Goal: Transaction & Acquisition: Subscribe to service/newsletter

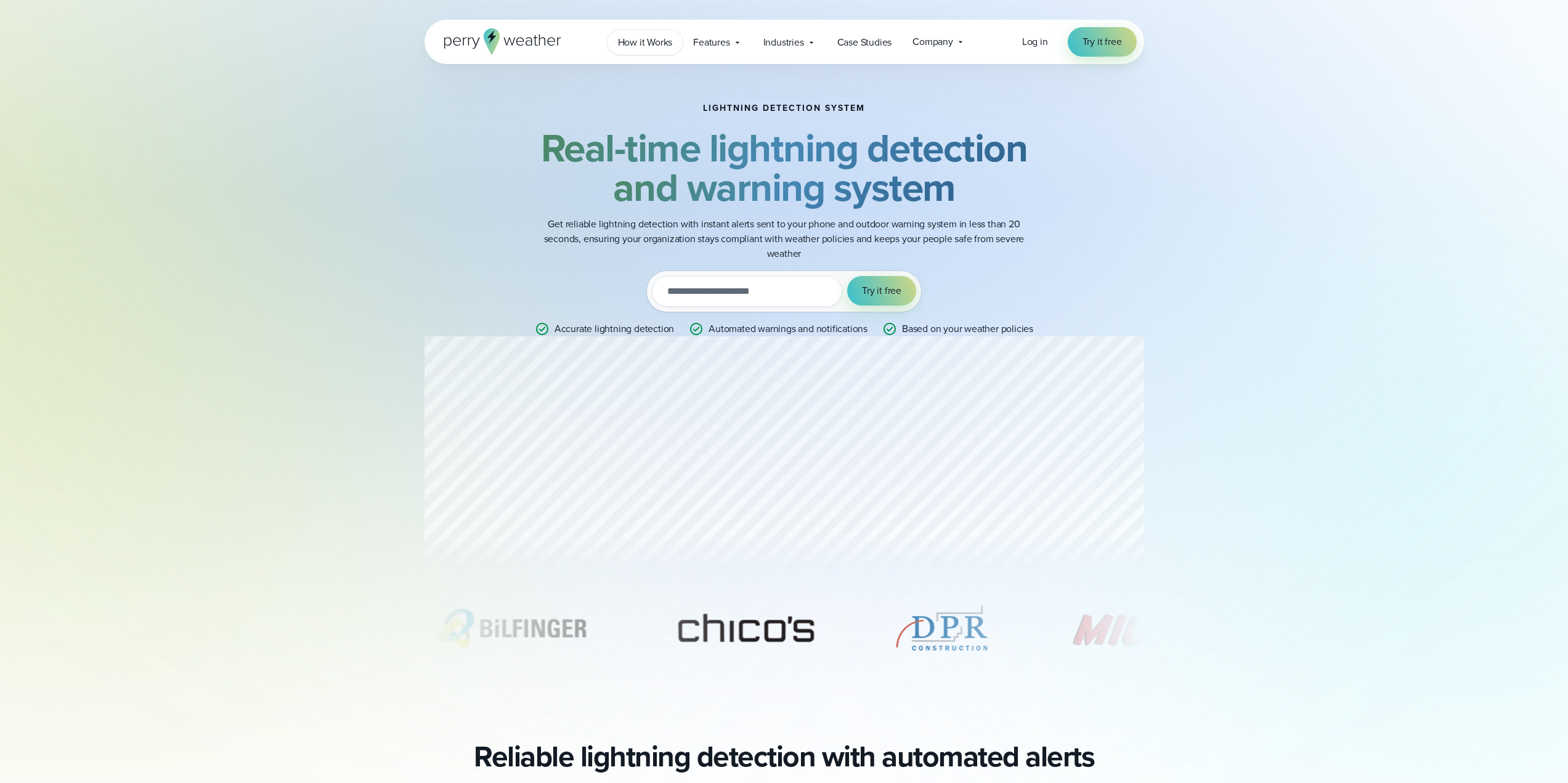
click at [637, 40] on span "How it Works" at bounding box center [645, 42] width 55 height 15
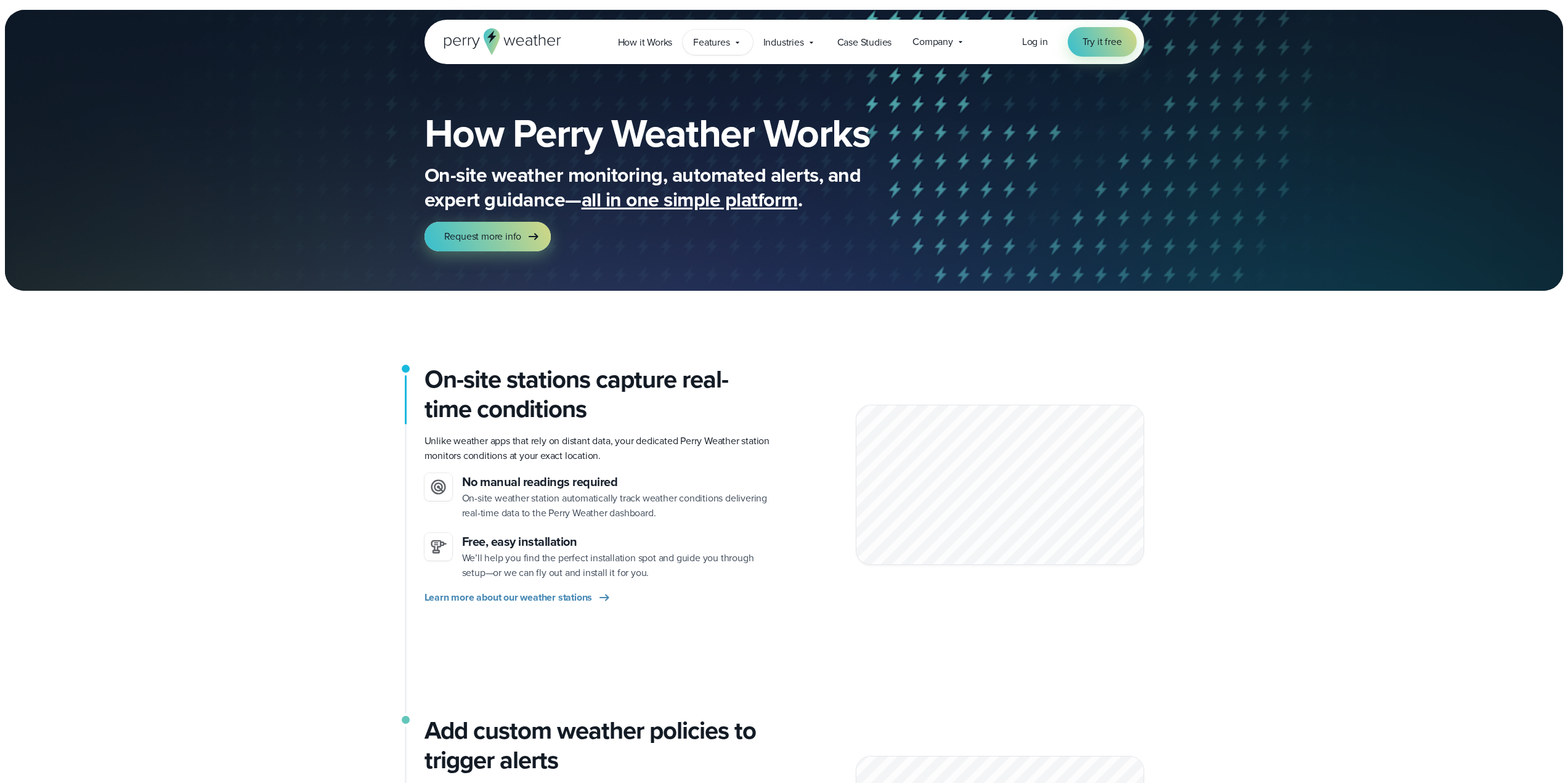
click at [717, 45] on span "Features" at bounding box center [711, 42] width 36 height 15
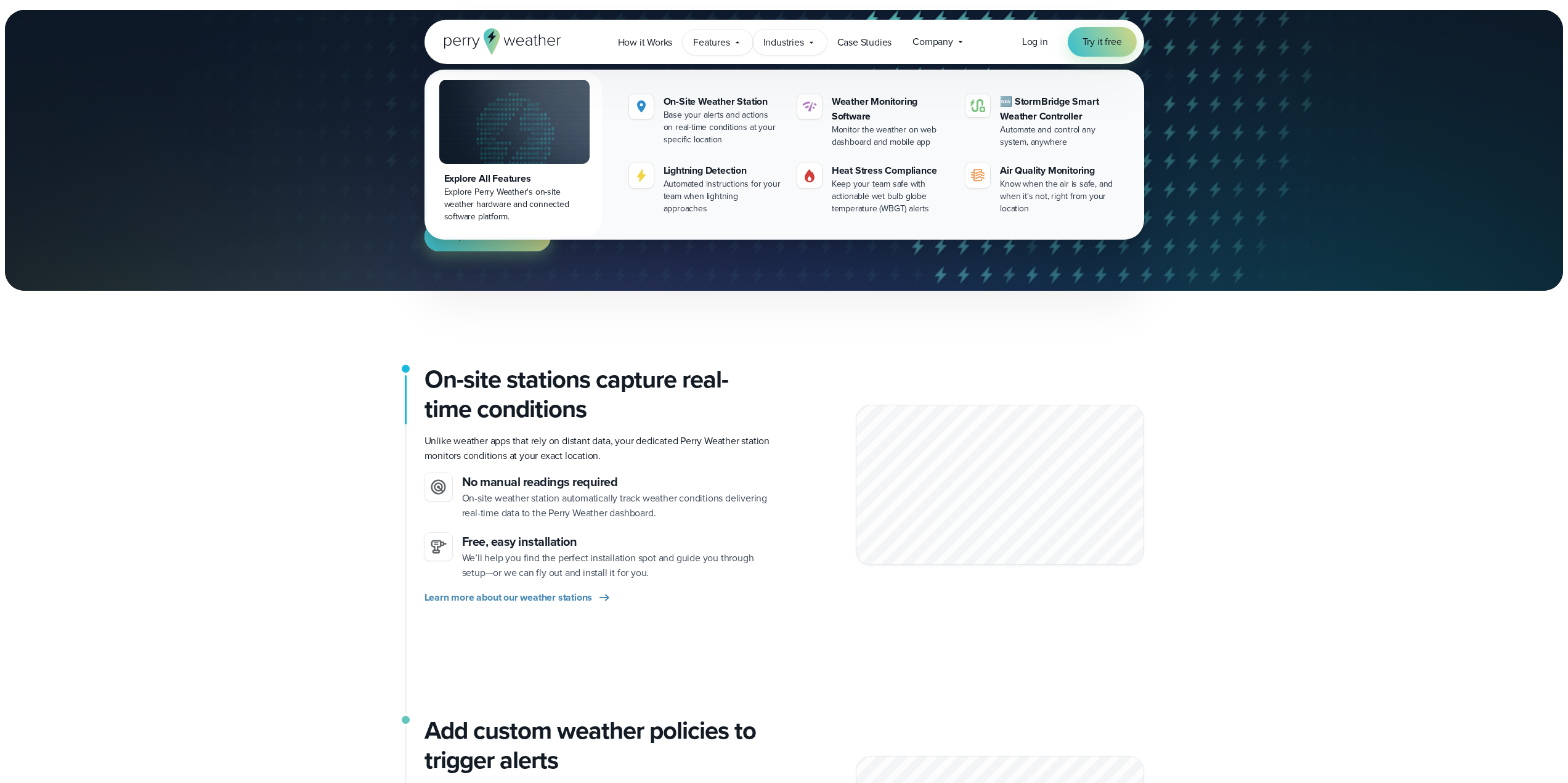
click at [799, 41] on span "Industries" at bounding box center [783, 42] width 40 height 15
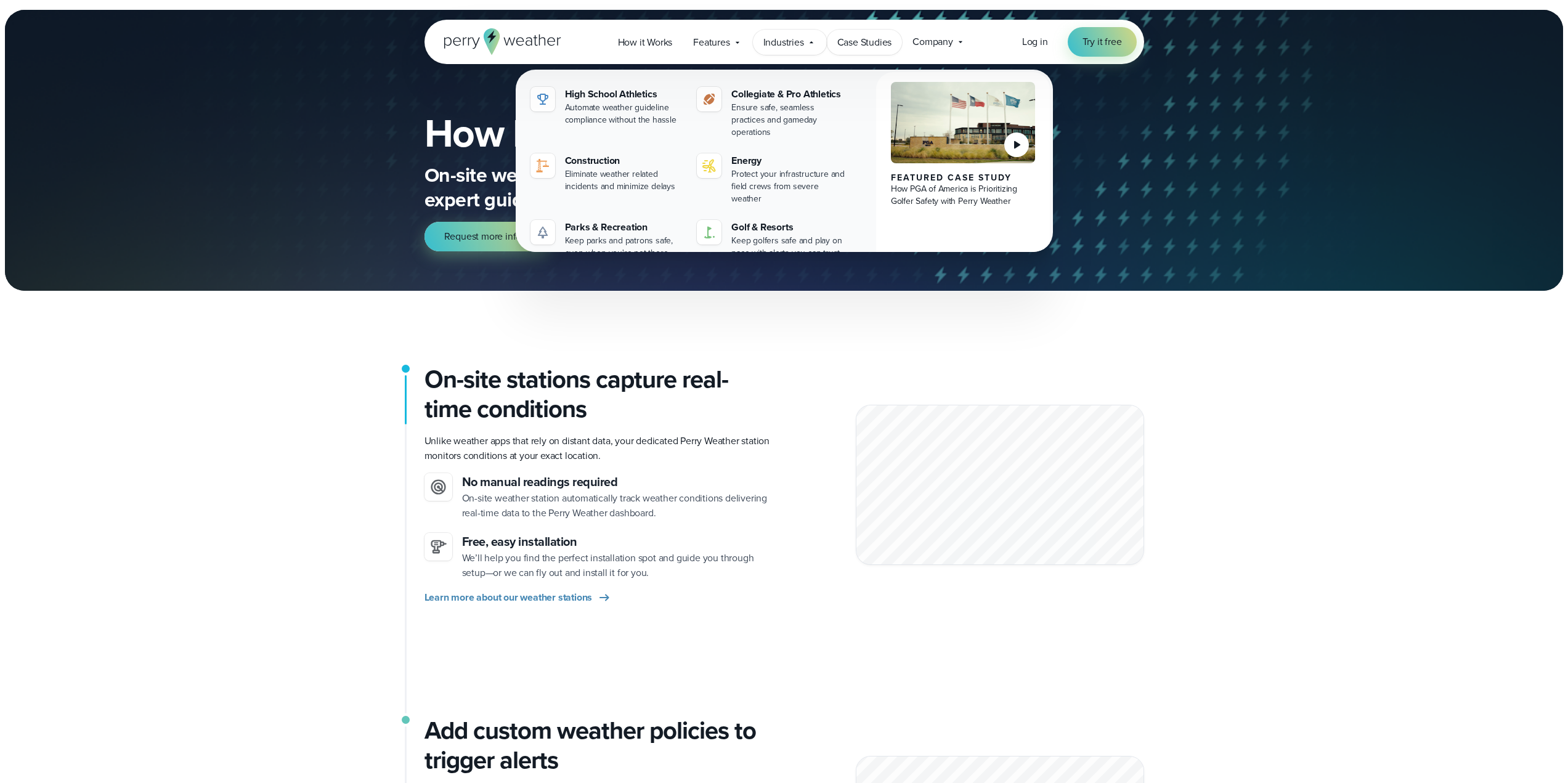
click at [854, 40] on span "Case Studies" at bounding box center [865, 42] width 55 height 15
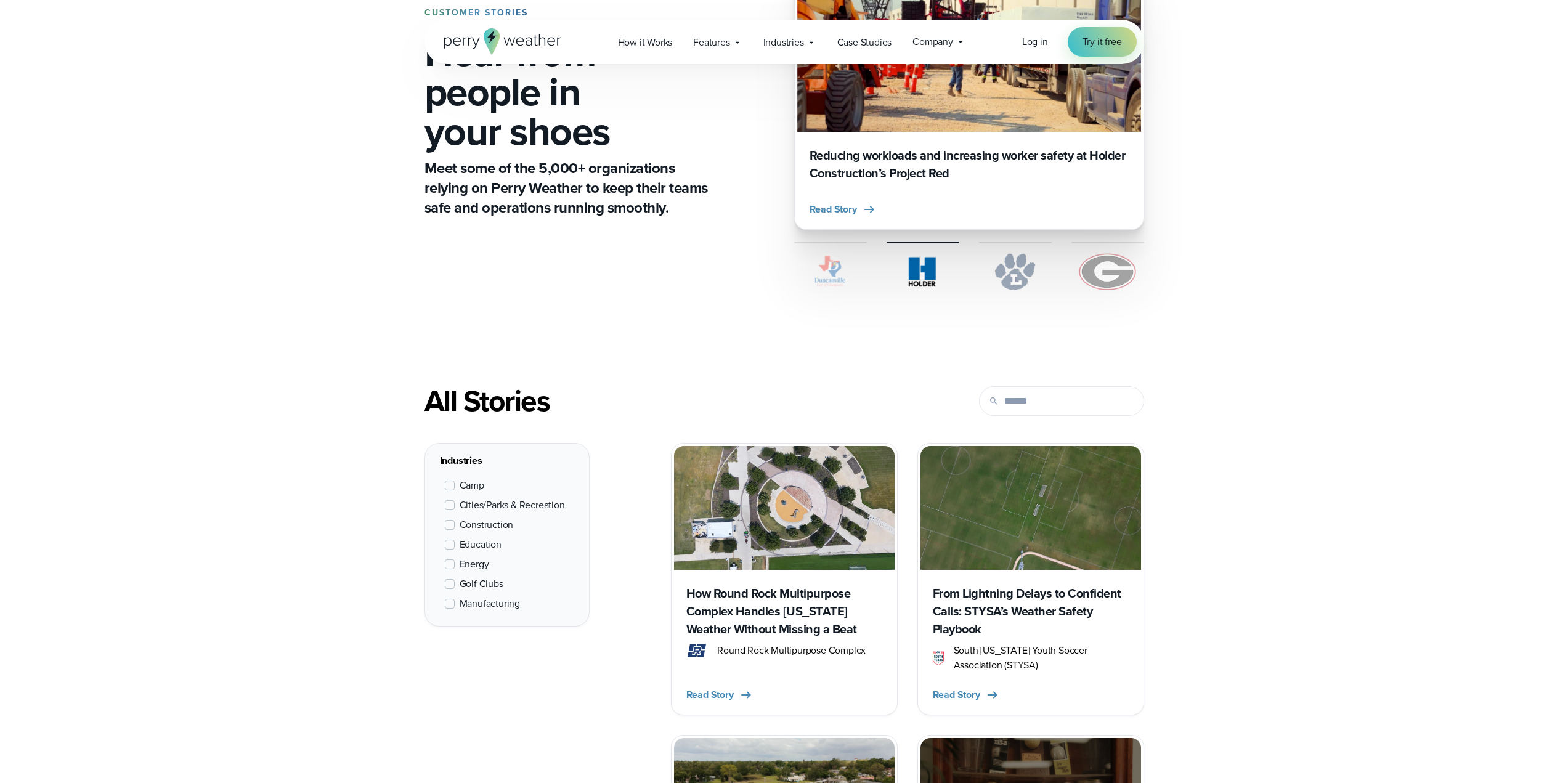
scroll to position [62, 0]
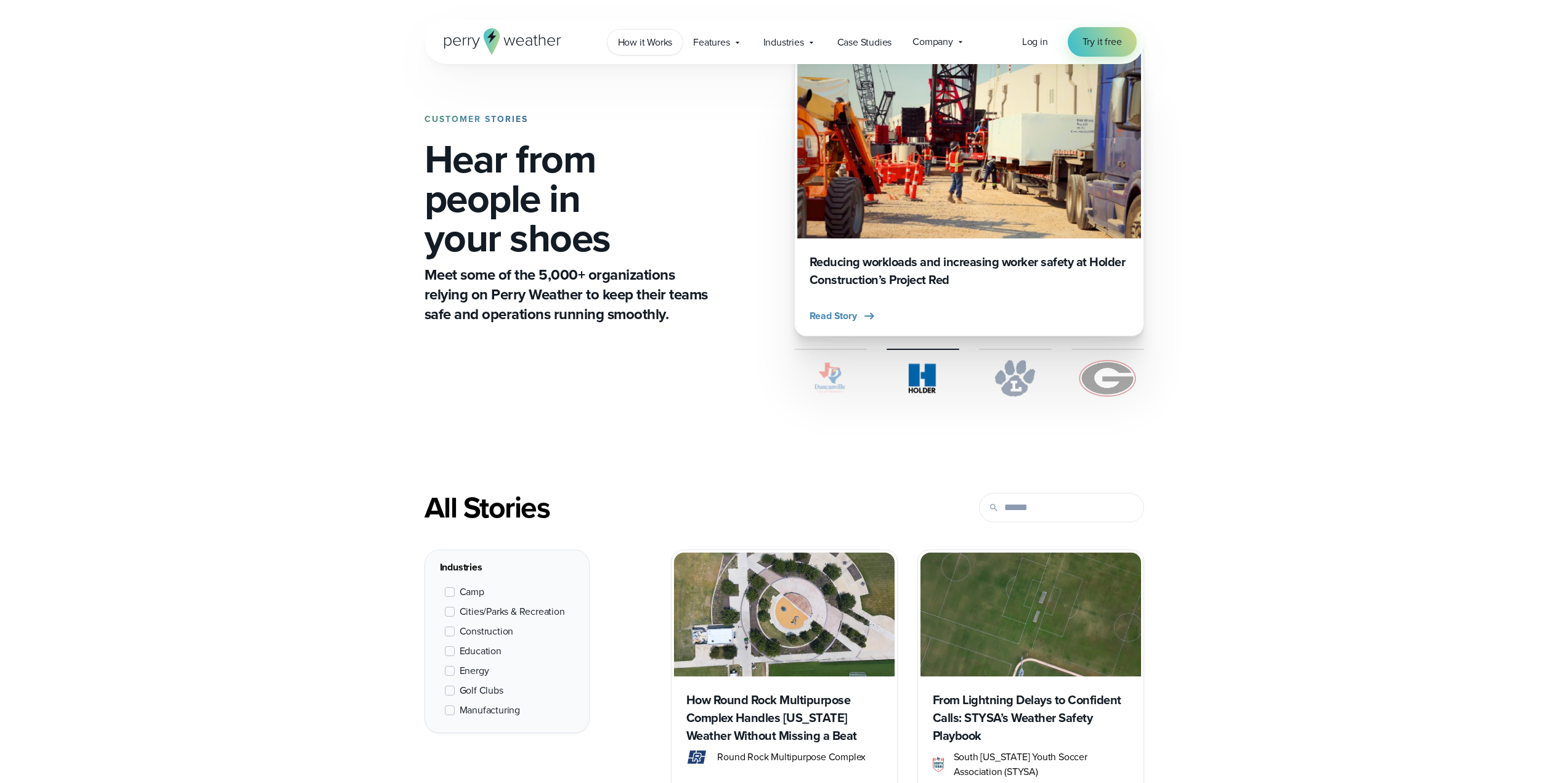
click at [641, 42] on span "How it Works" at bounding box center [645, 42] width 55 height 15
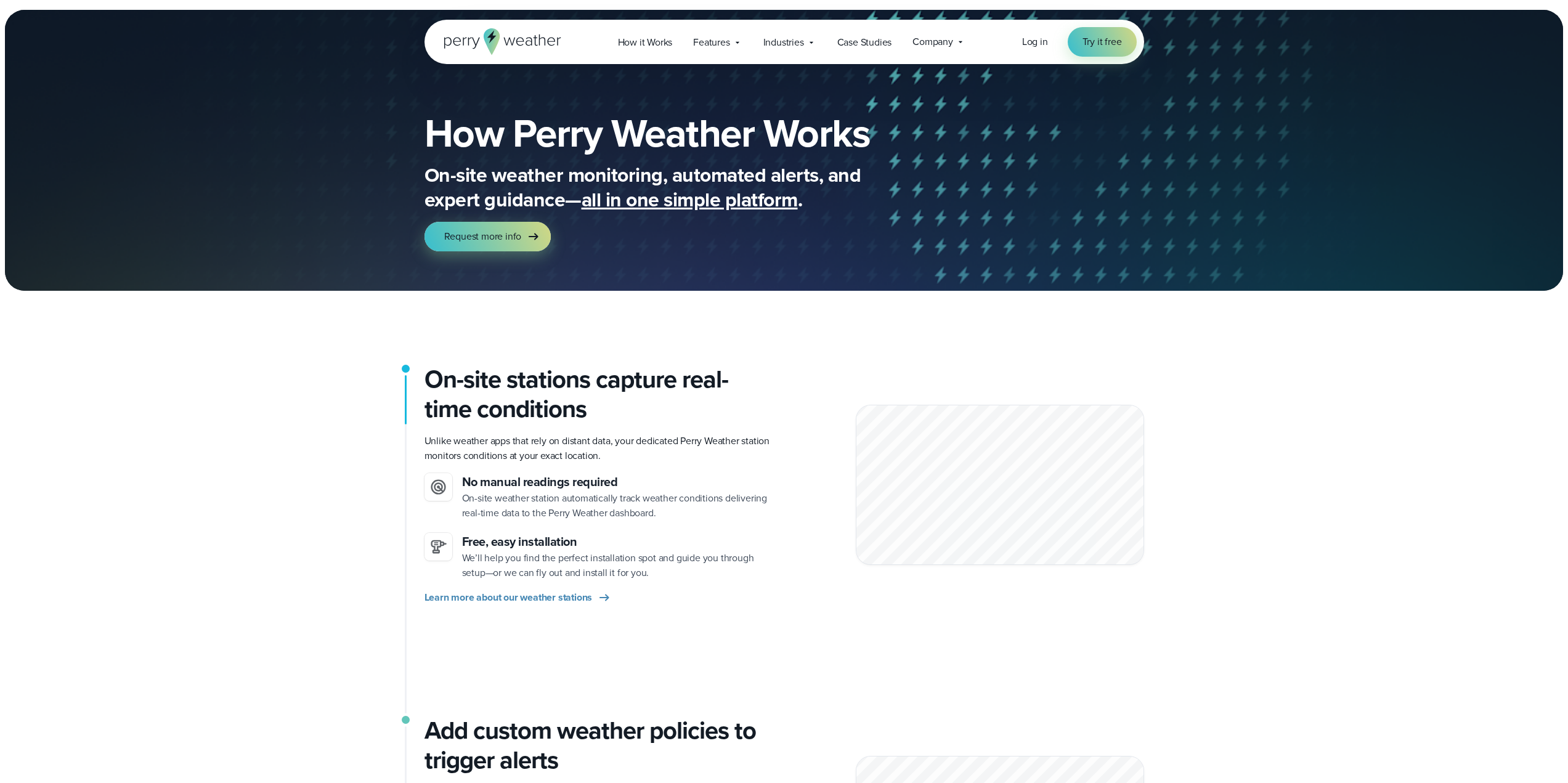
click at [729, 46] on span "Features" at bounding box center [711, 42] width 36 height 15
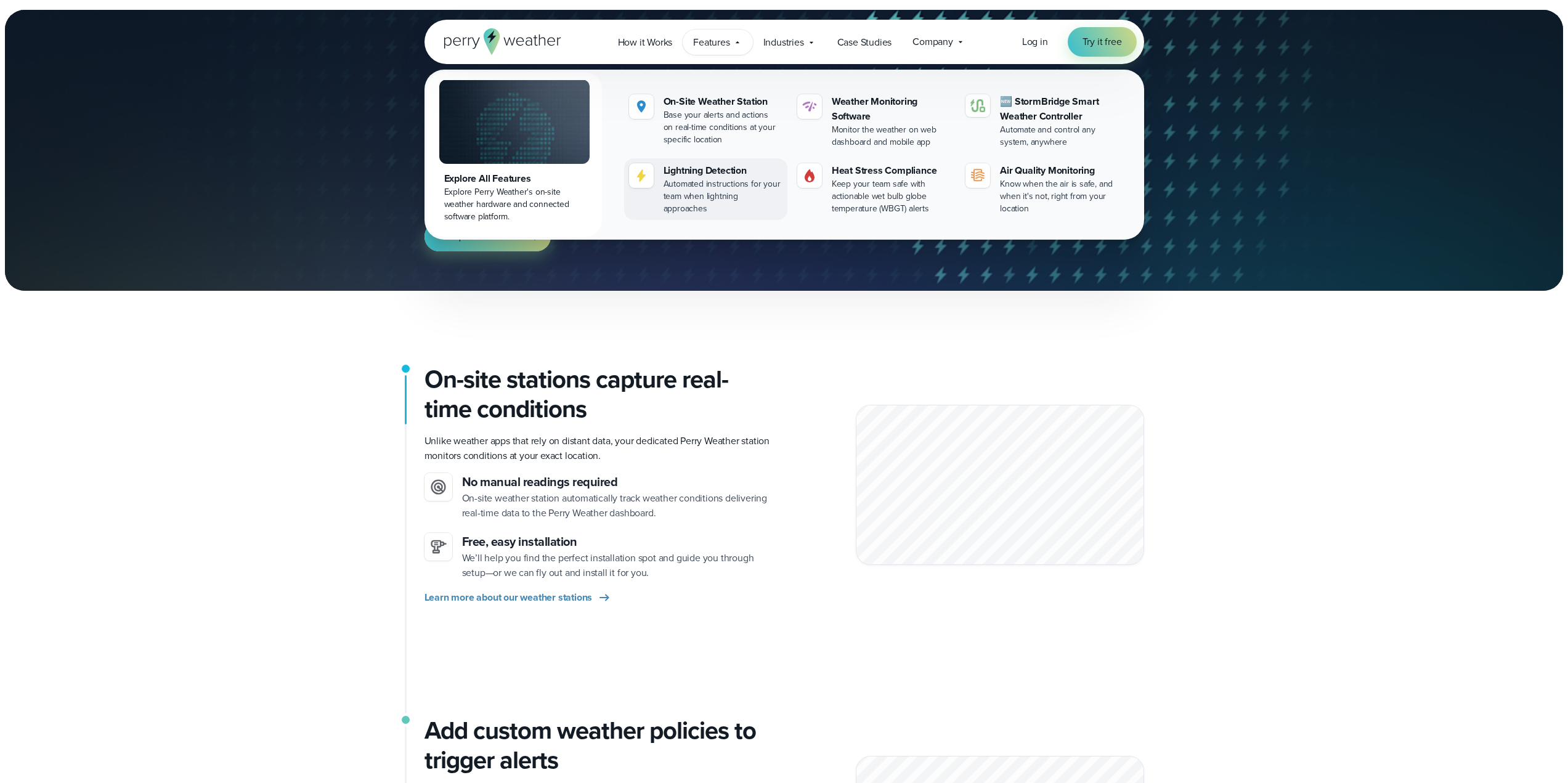
click at [715, 178] on div "Automated instructions for your team when lightning approaches" at bounding box center [723, 196] width 119 height 37
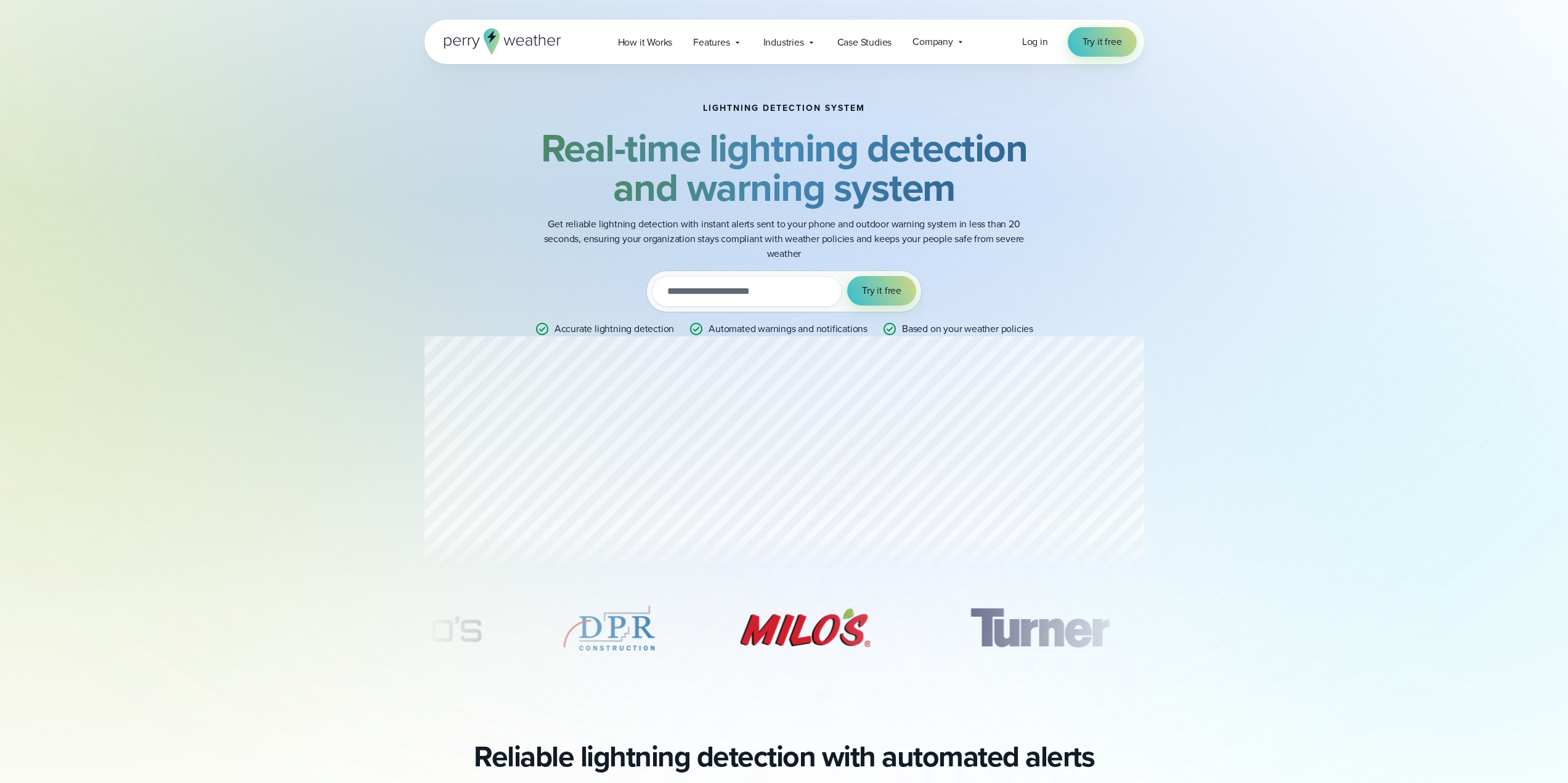
click at [816, 296] on input "email" at bounding box center [747, 291] width 190 height 31
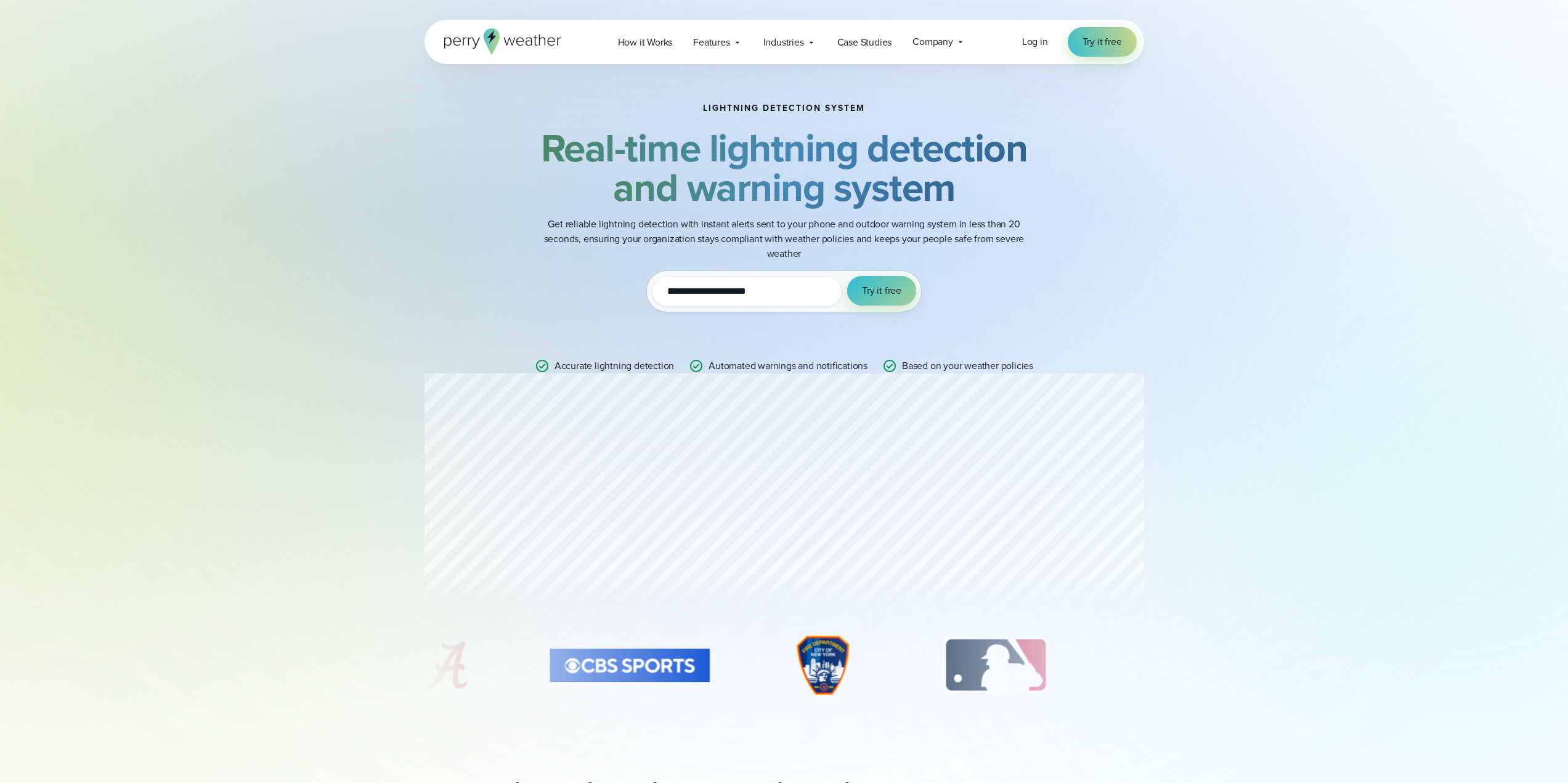
type input "**********"
click at [894, 286] on span "Try it free" at bounding box center [881, 290] width 40 height 15
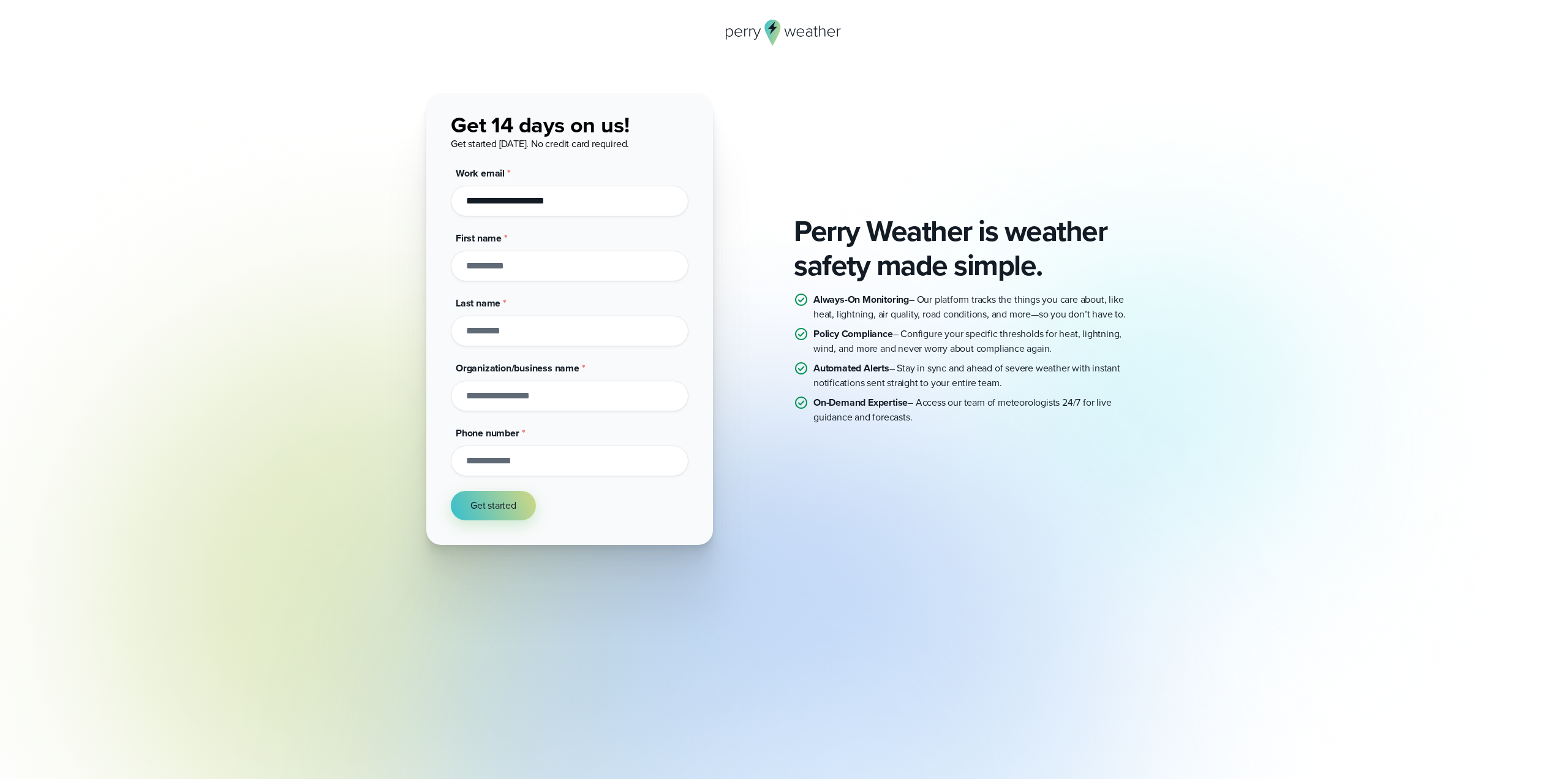
click at [541, 266] on input "First name *" at bounding box center [569, 266] width 238 height 30
type input "*****"
click at [526, 326] on input "Last name *" at bounding box center [569, 330] width 238 height 30
type input "******"
click at [612, 396] on input "Organization/business name *" at bounding box center [569, 395] width 238 height 30
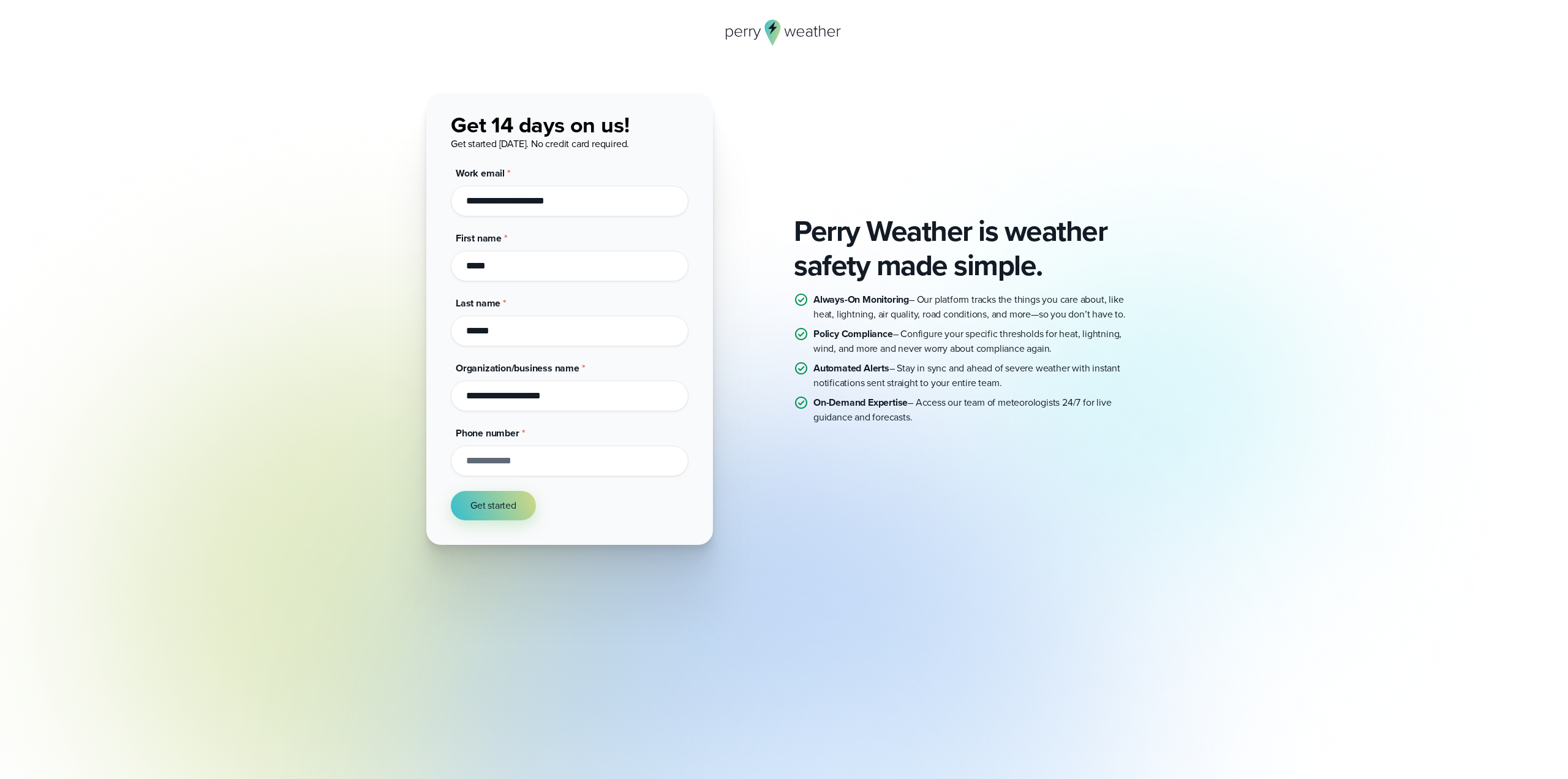
type input "**********"
drag, startPoint x: 479, startPoint y: 395, endPoint x: 838, endPoint y: 523, distance: 381.1
click at [838, 523] on div "Perry Weather is weather safety made simple. Always-On Monitoring – Our platfor…" at bounding box center [784, 319] width 715 height 451
click at [634, 461] on input "Phone number *" at bounding box center [569, 460] width 238 height 30
type input "**********"
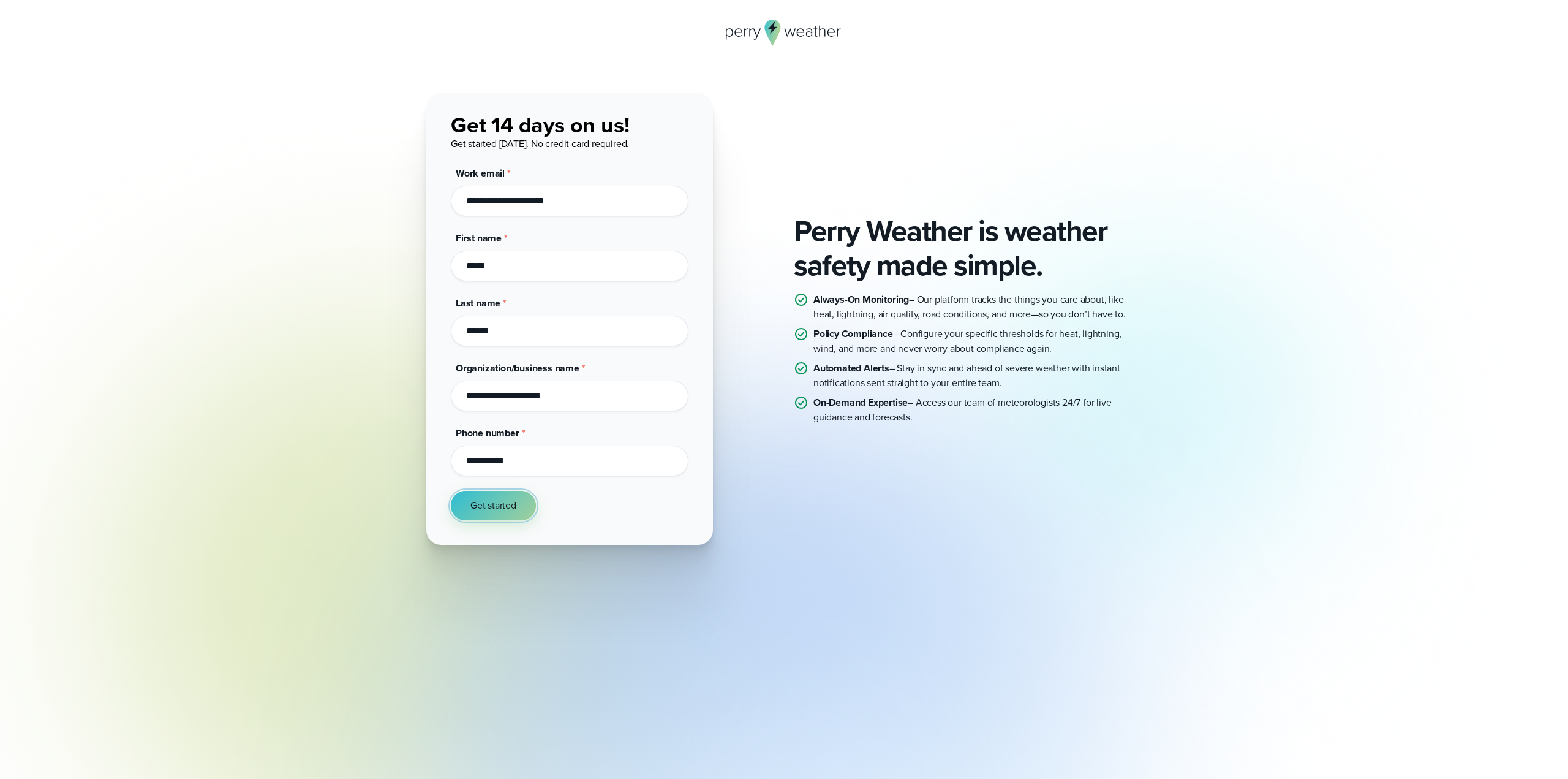
click at [524, 506] on button "Get started" at bounding box center [493, 505] width 85 height 30
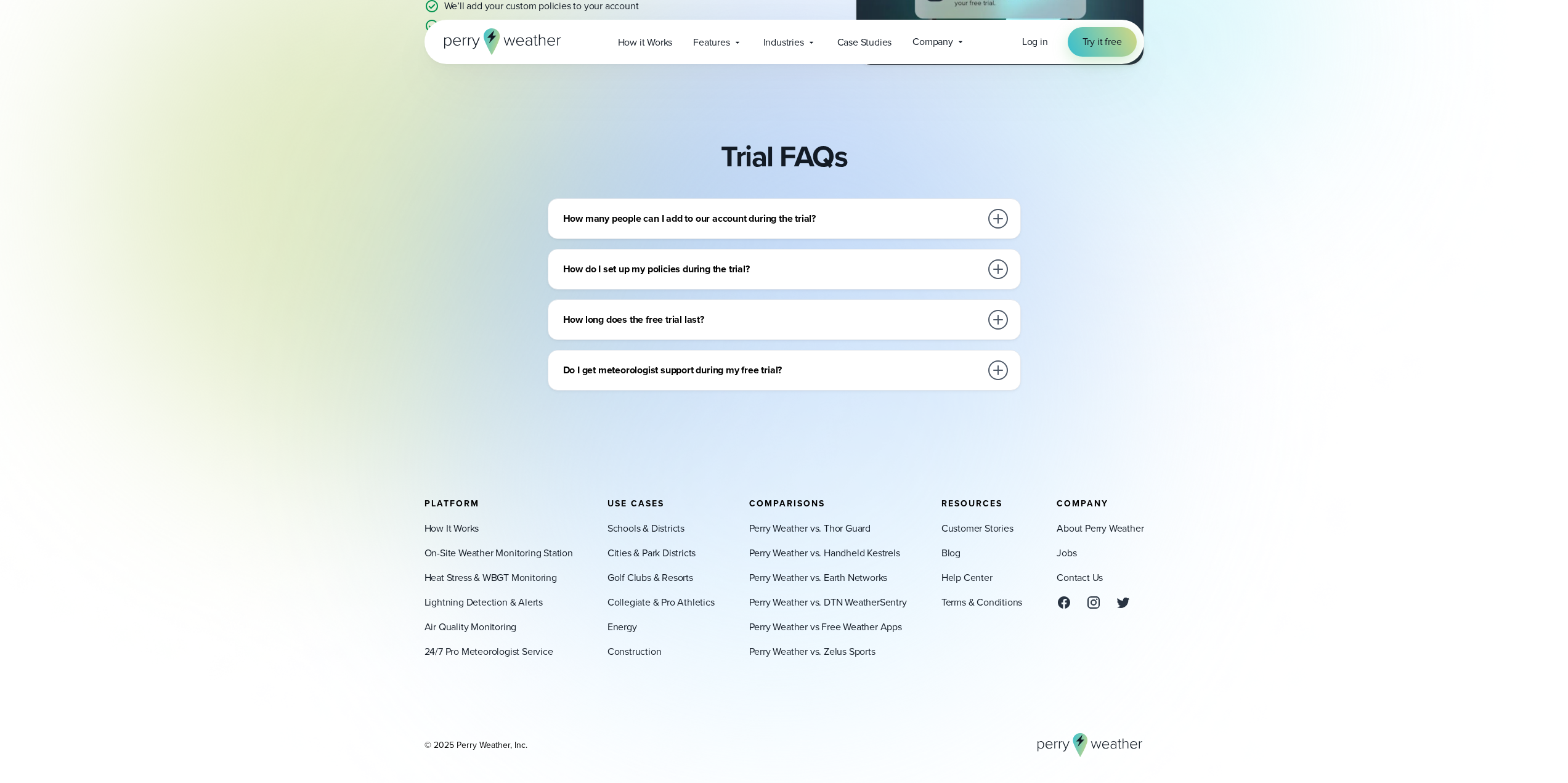
scroll to position [446, 0]
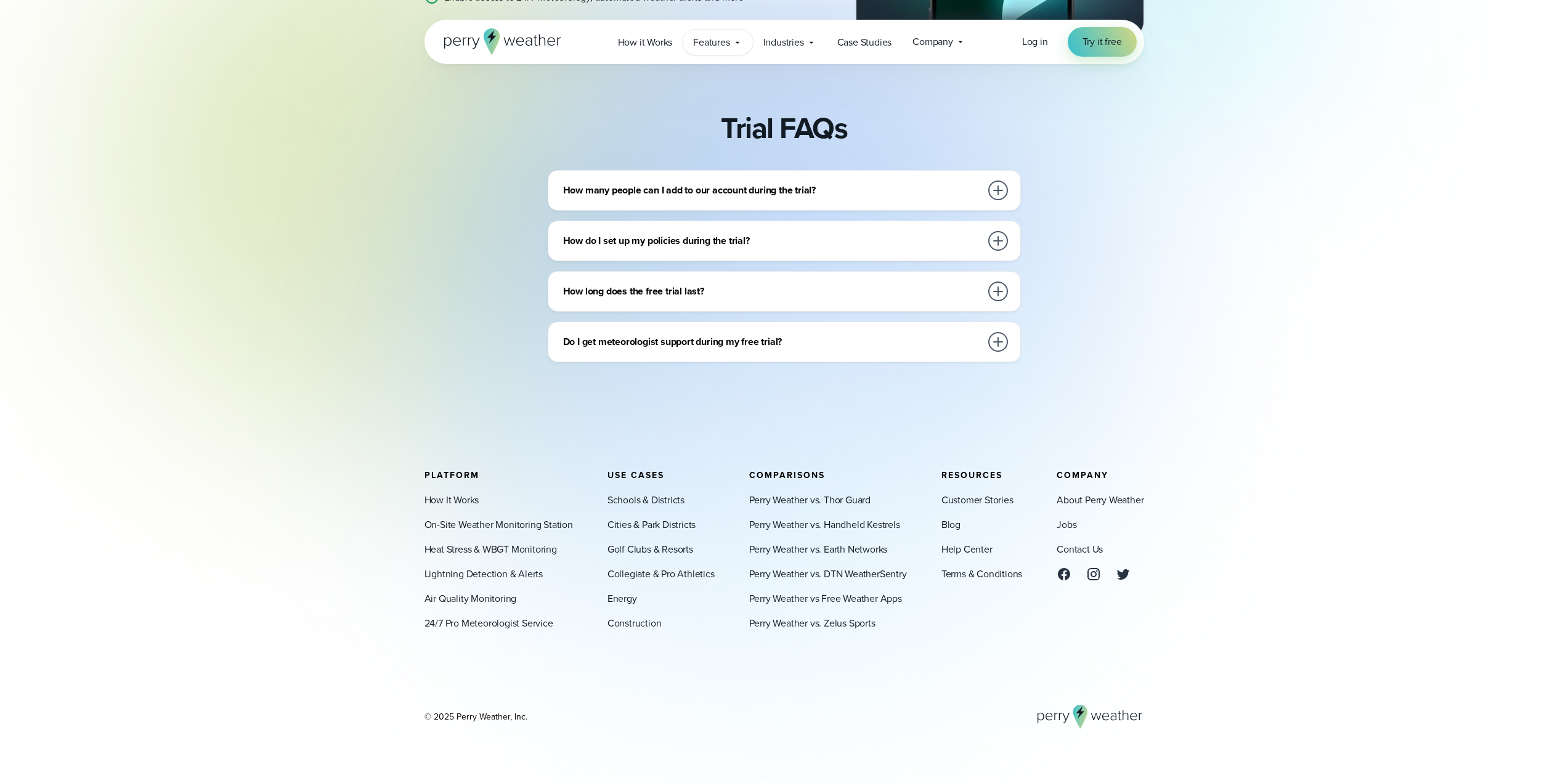
click at [727, 38] on span "Features" at bounding box center [711, 42] width 36 height 15
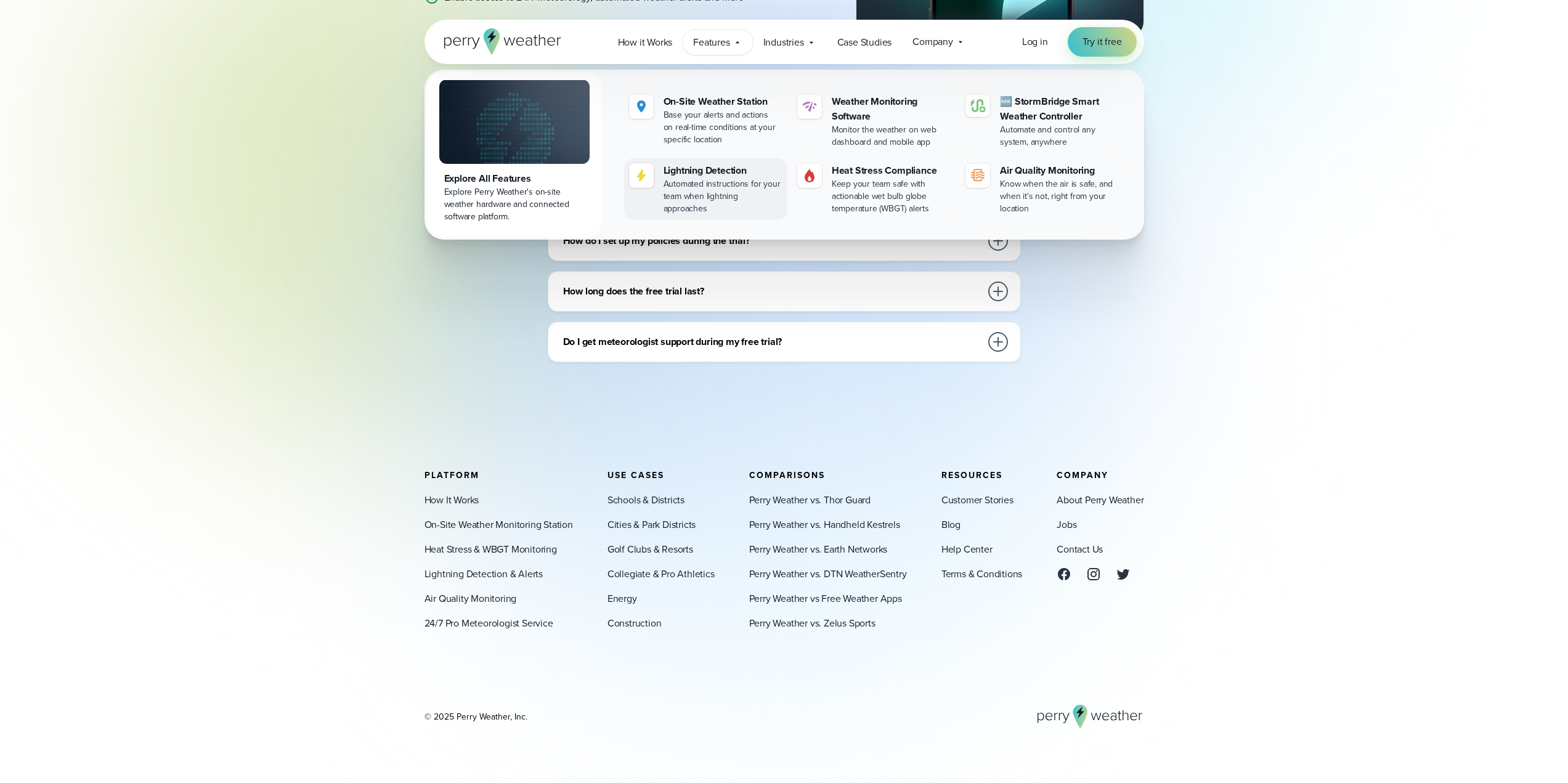
click at [671, 186] on div "Automated instructions for your team when lightning approaches" at bounding box center [723, 196] width 119 height 37
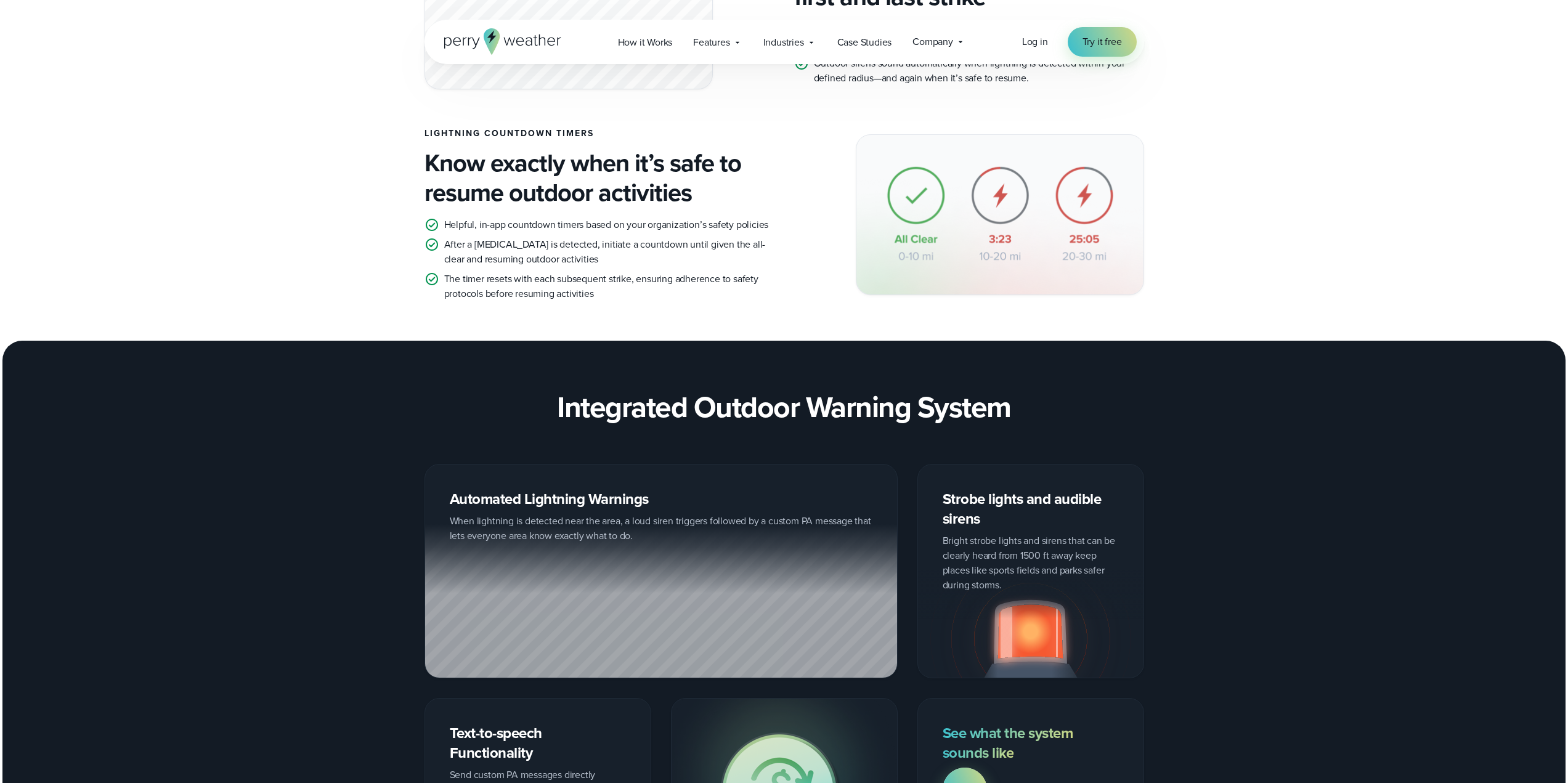
scroll to position [1478, 0]
